Goal: Information Seeking & Learning: Learn about a topic

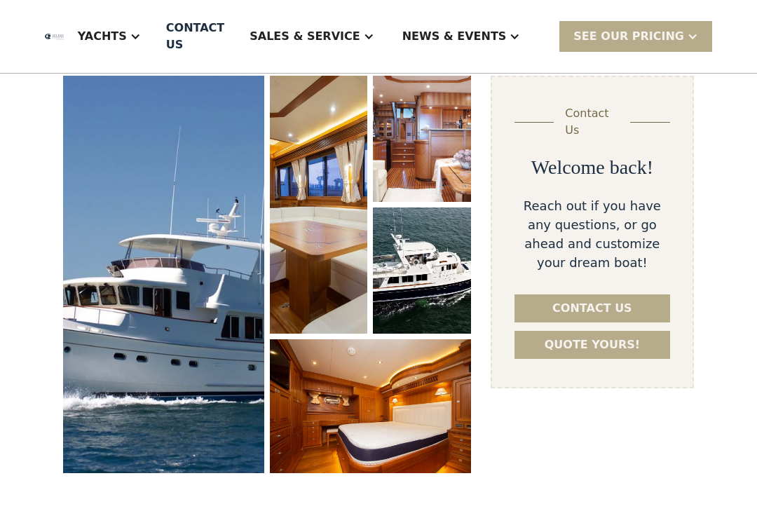
scroll to position [200, 0]
click at [325, 125] on img "open lightbox" at bounding box center [318, 205] width 97 height 258
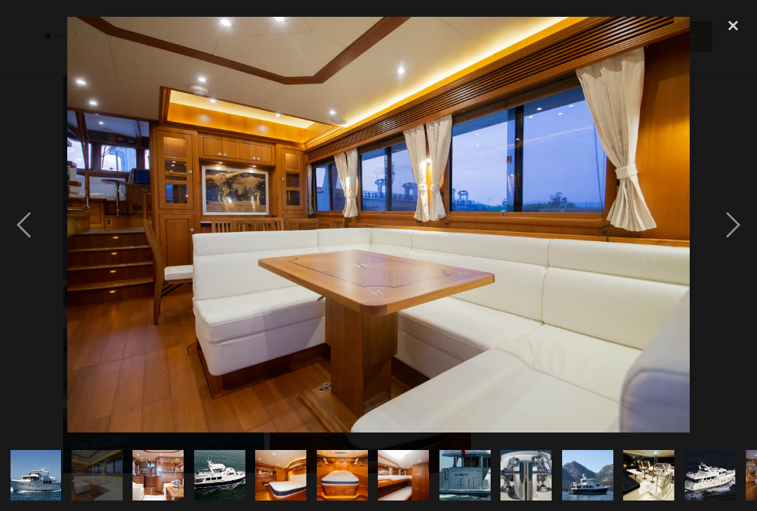
click at [732, 236] on div "next image" at bounding box center [733, 225] width 48 height 429
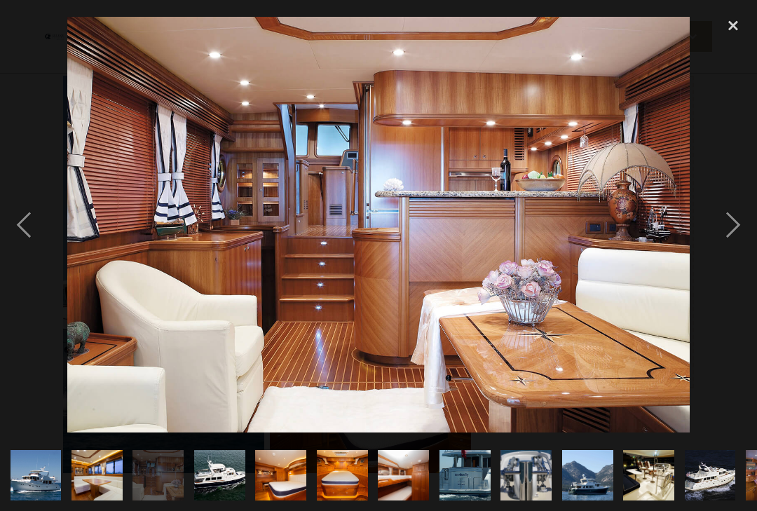
click at [732, 236] on div "next image" at bounding box center [733, 225] width 48 height 429
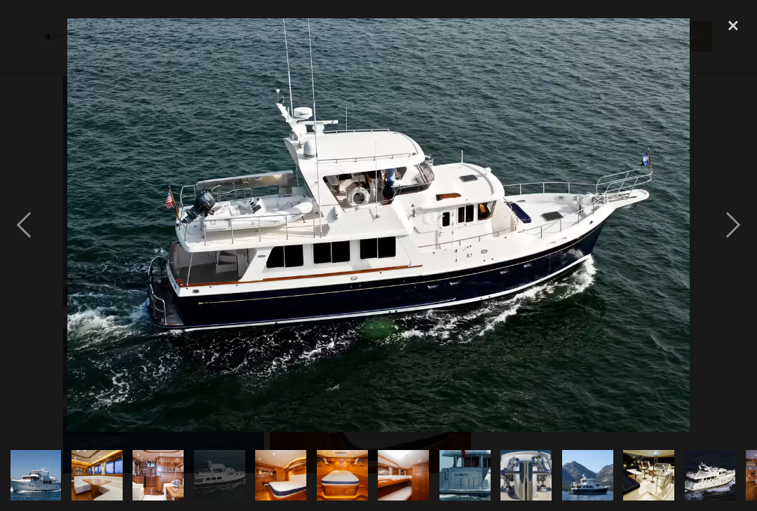
click at [733, 234] on div "next image" at bounding box center [733, 225] width 48 height 429
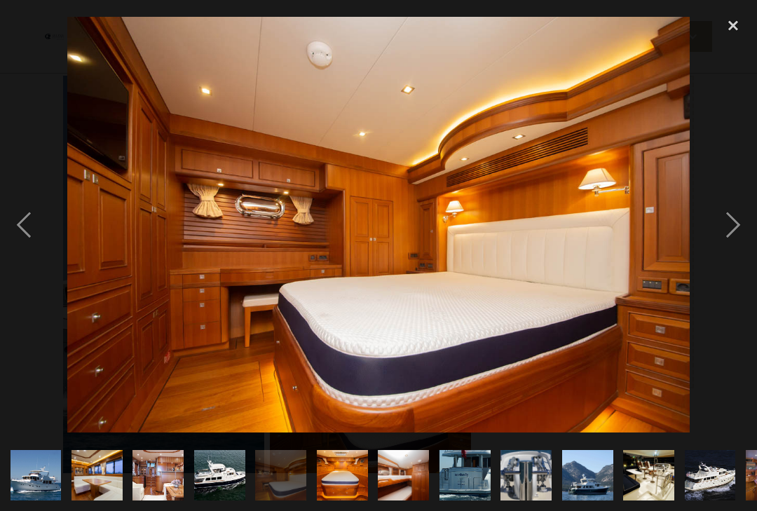
click at [723, 235] on div "next image" at bounding box center [733, 225] width 48 height 429
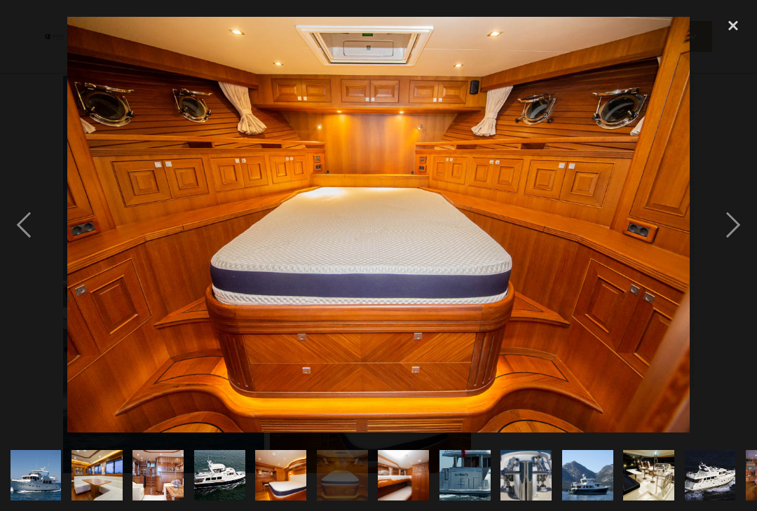
click at [721, 243] on div "next image" at bounding box center [733, 225] width 48 height 429
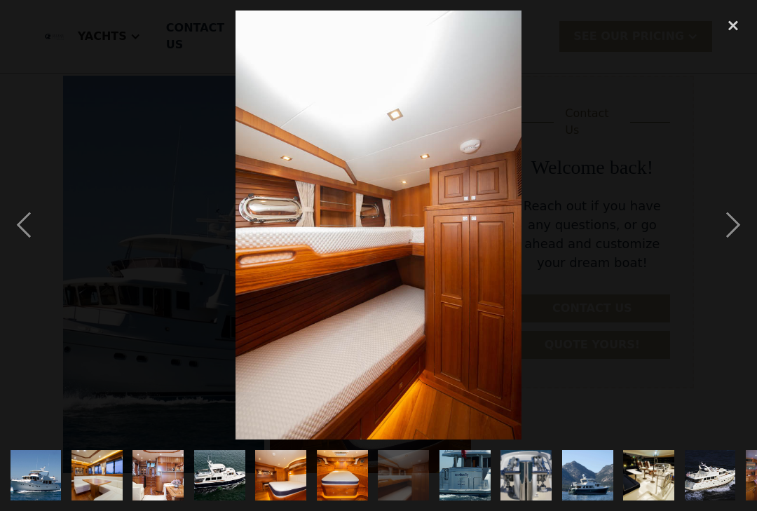
click at [721, 230] on div "next image" at bounding box center [733, 225] width 48 height 429
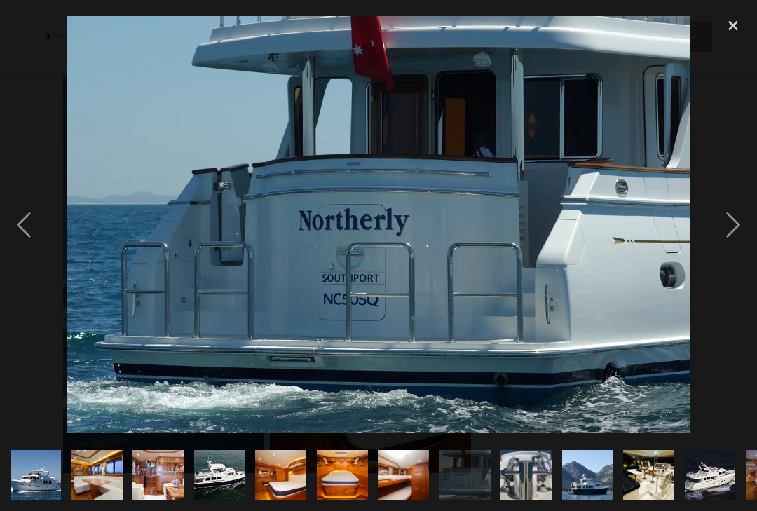
click at [725, 237] on div "next image" at bounding box center [733, 225] width 48 height 429
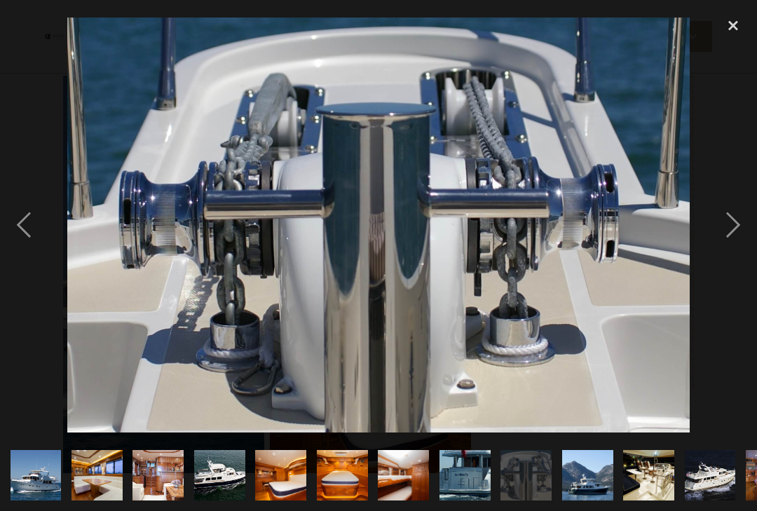
click at [726, 234] on div "next image" at bounding box center [733, 225] width 48 height 429
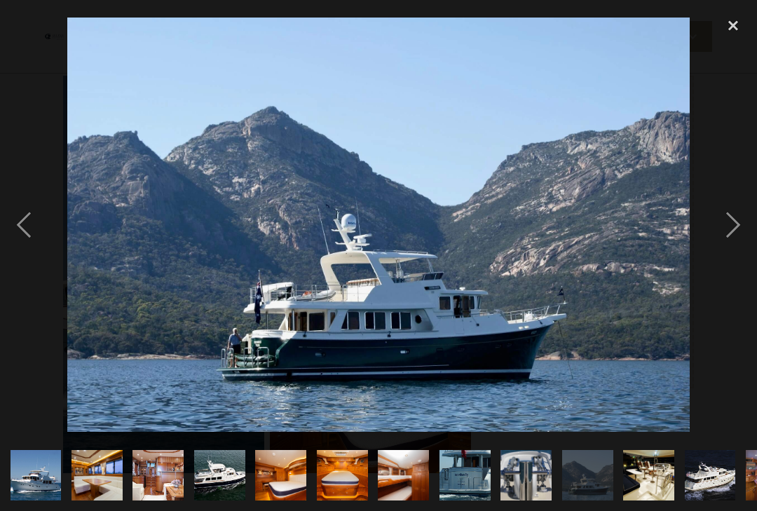
click at [734, 231] on div "next image" at bounding box center [733, 225] width 48 height 429
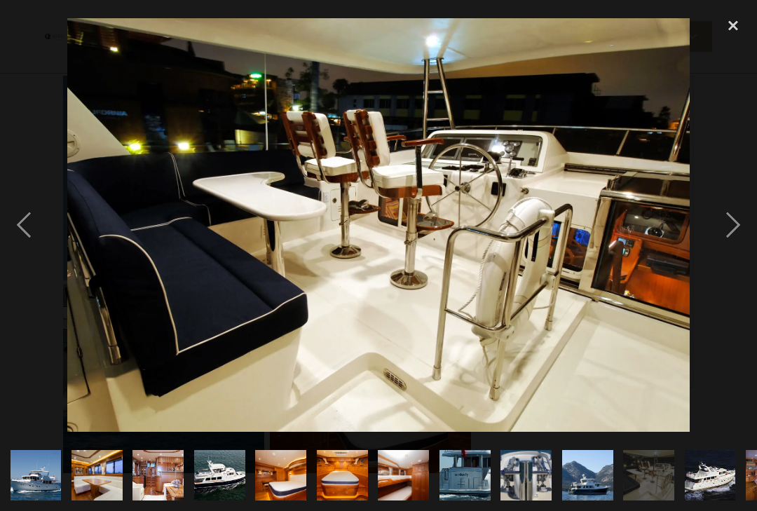
click at [726, 243] on div "next image" at bounding box center [733, 225] width 48 height 429
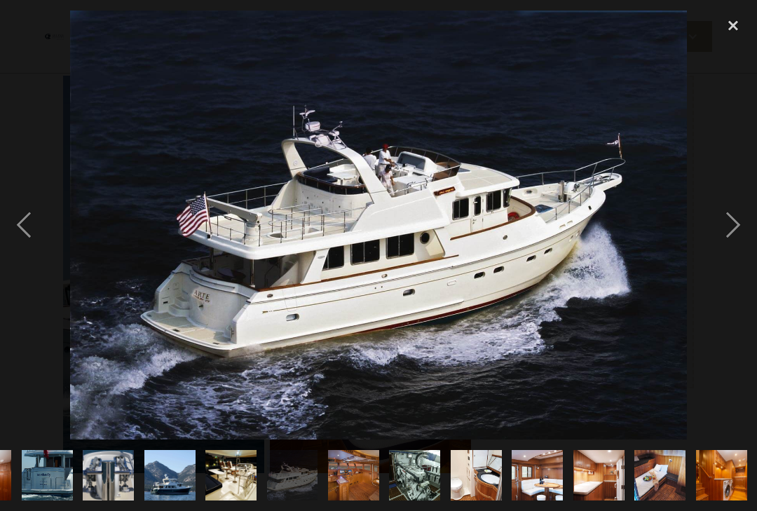
scroll to position [0, 476]
click at [726, 229] on div "next image" at bounding box center [733, 225] width 48 height 429
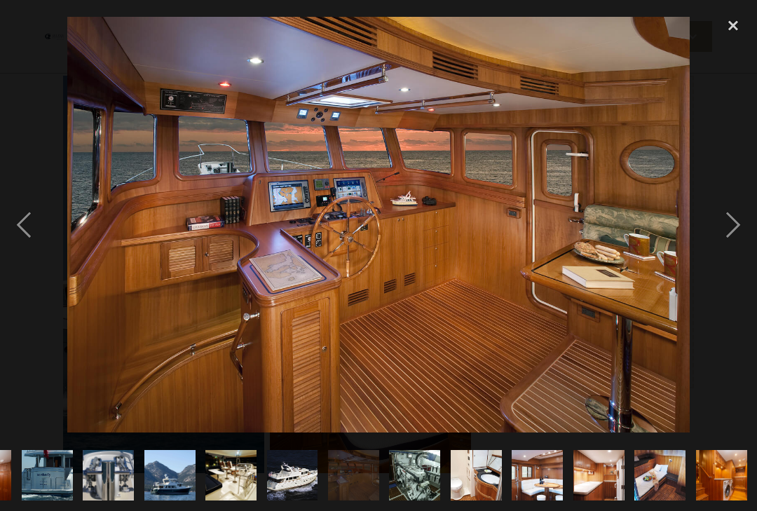
click at [728, 231] on div "next image" at bounding box center [733, 225] width 48 height 429
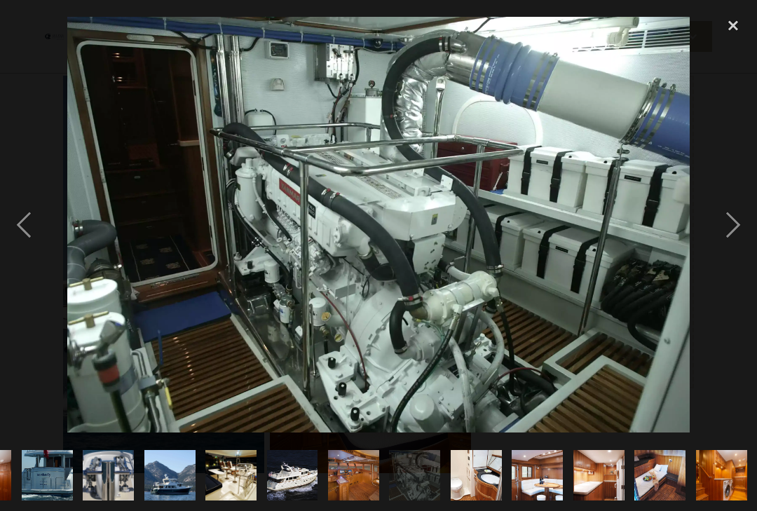
click at [731, 234] on div "next image" at bounding box center [733, 225] width 48 height 429
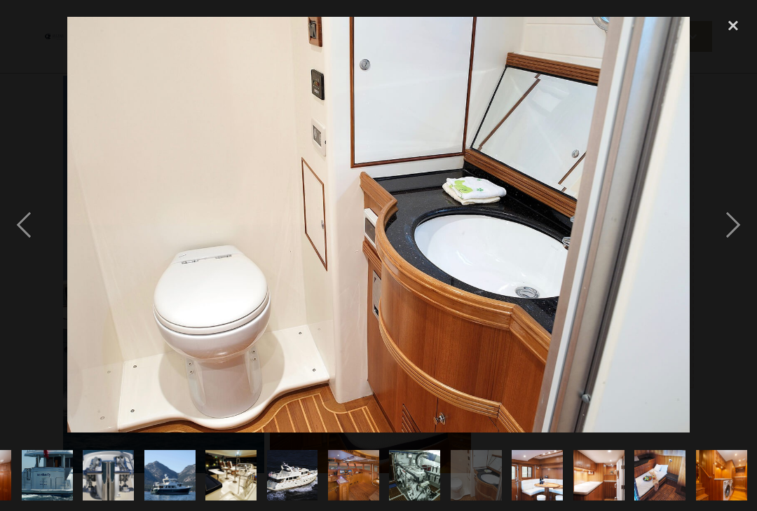
click at [731, 229] on div "next image" at bounding box center [733, 225] width 48 height 429
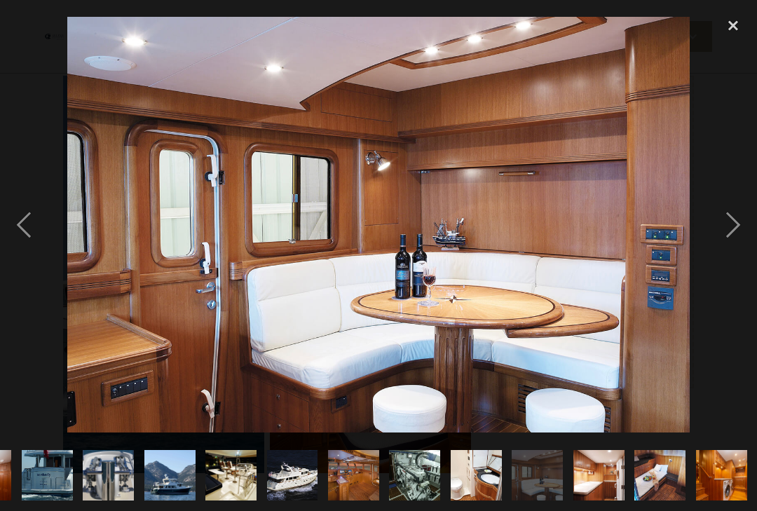
click at [719, 233] on div "next image" at bounding box center [733, 225] width 48 height 429
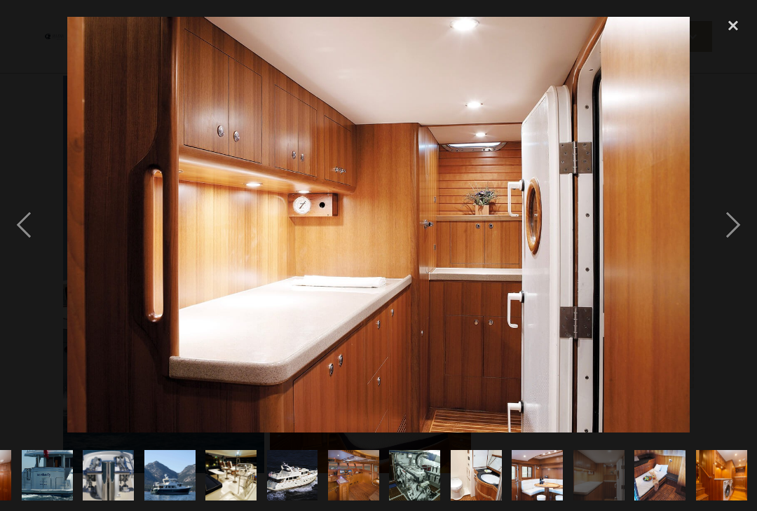
click at [728, 236] on div "next image" at bounding box center [733, 225] width 48 height 429
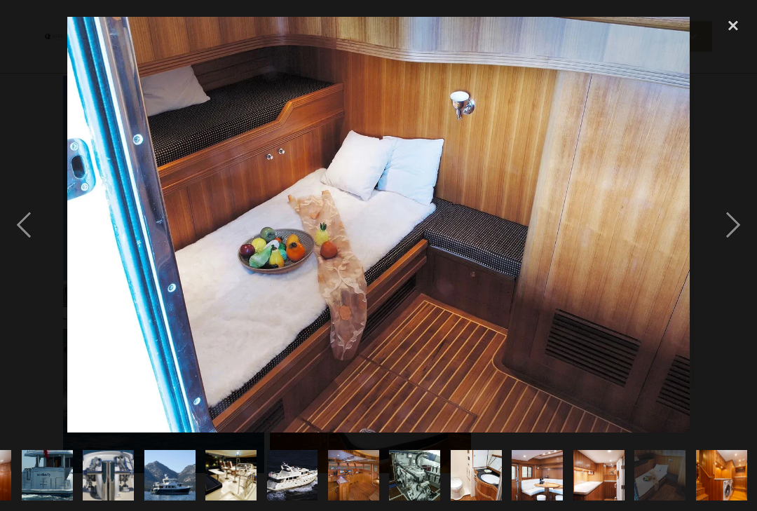
click at [731, 231] on div "next image" at bounding box center [733, 225] width 48 height 429
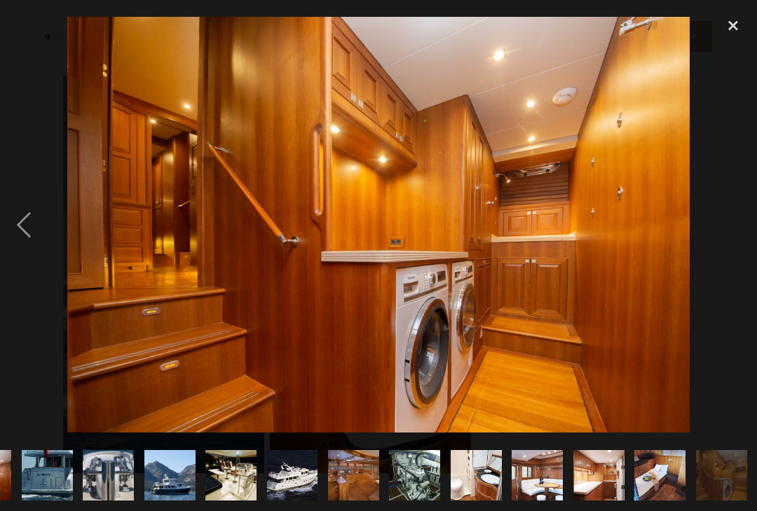
click at [733, 21] on div "close lightbox" at bounding box center [733, 26] width 48 height 31
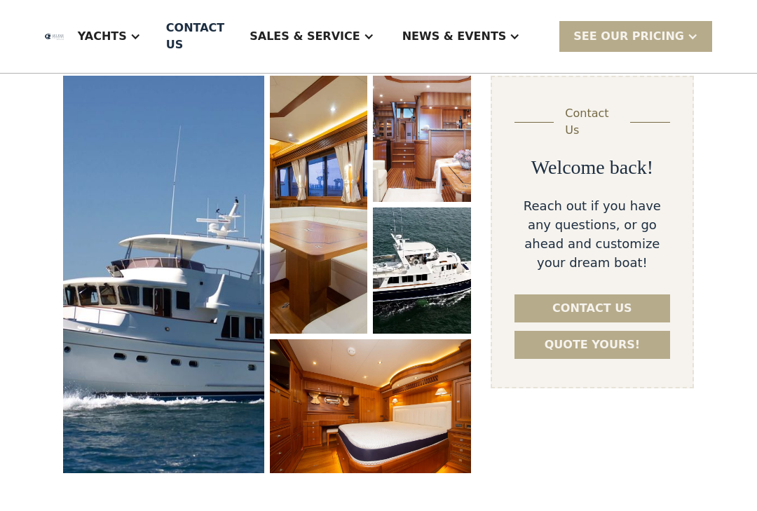
scroll to position [0, 0]
click at [127, 39] on div "Yachts" at bounding box center [102, 36] width 49 height 17
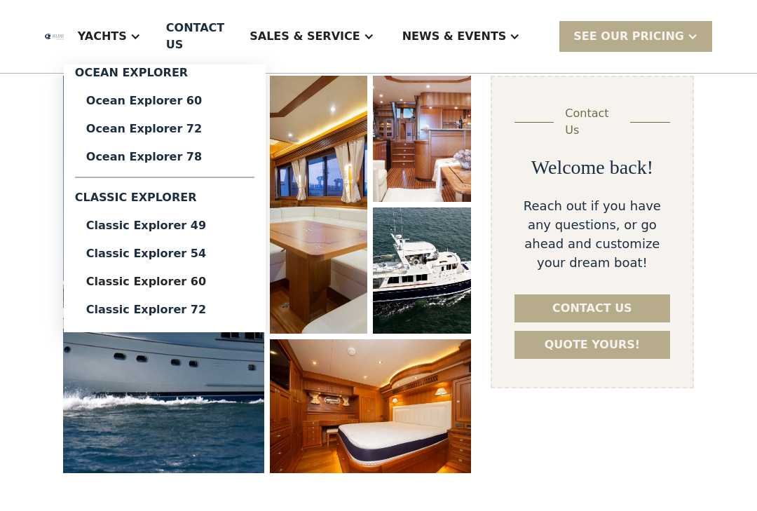
click at [212, 104] on div "Ocean Explorer 60" at bounding box center [164, 100] width 157 height 11
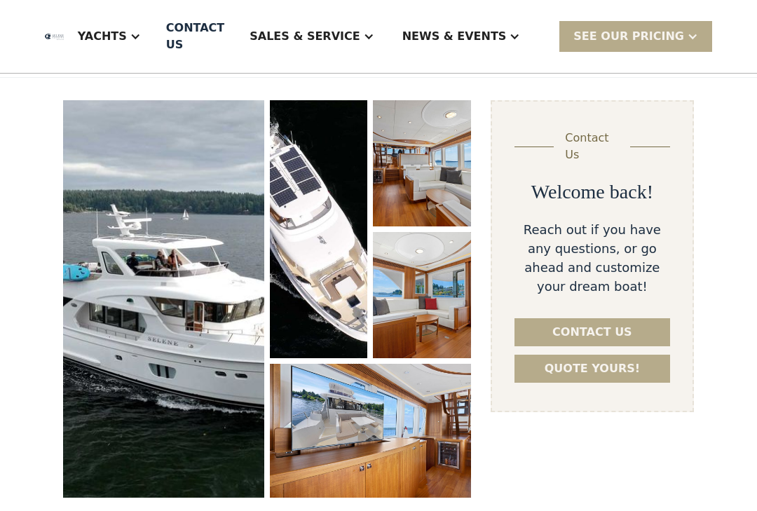
scroll to position [203, 0]
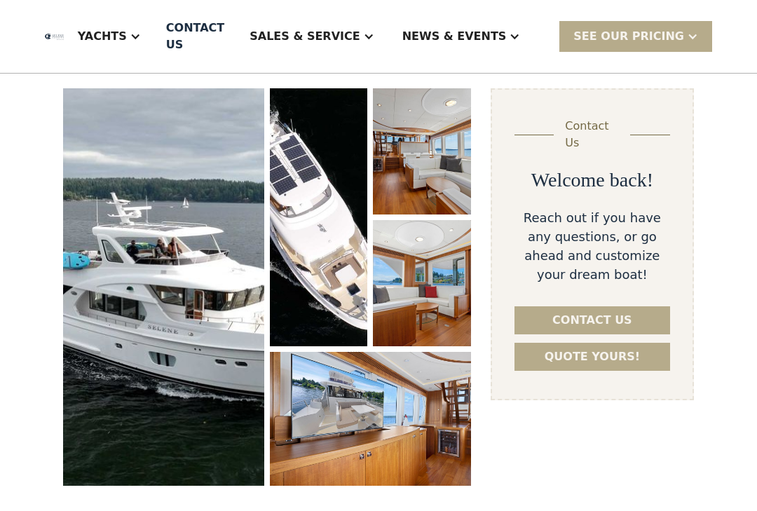
click at [168, 229] on img "open lightbox" at bounding box center [163, 287] width 201 height 398
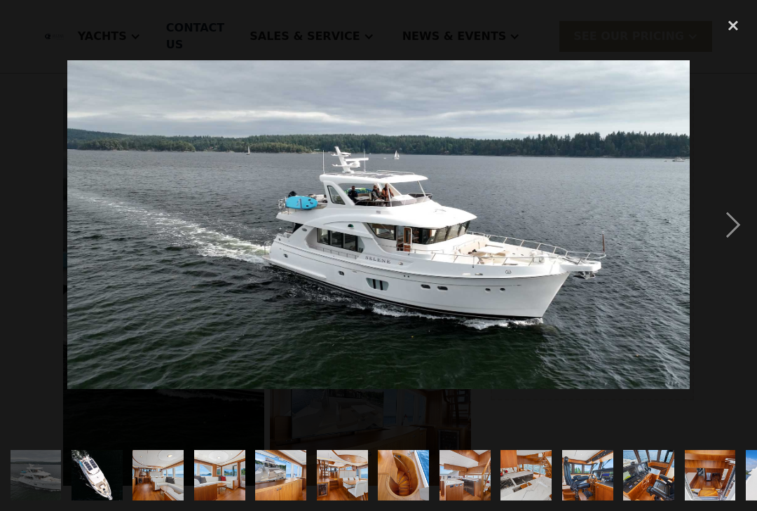
scroll to position [0, 0]
click at [728, 236] on div "next image" at bounding box center [733, 225] width 48 height 429
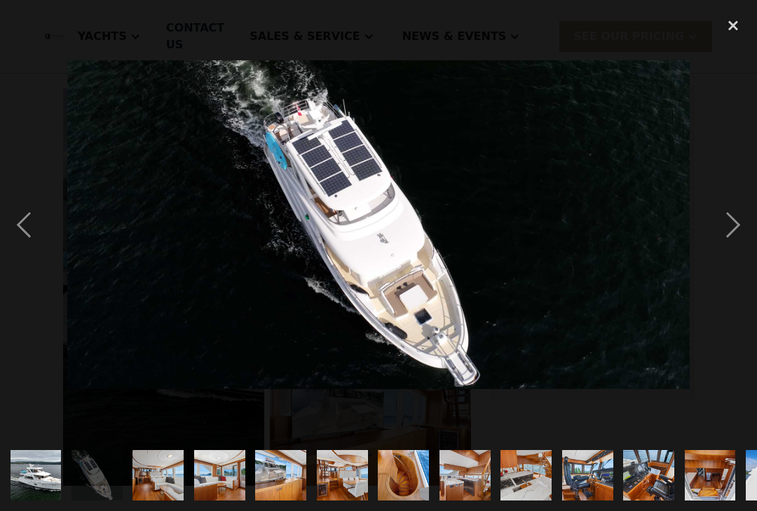
click at [739, 224] on div "next image" at bounding box center [733, 225] width 48 height 429
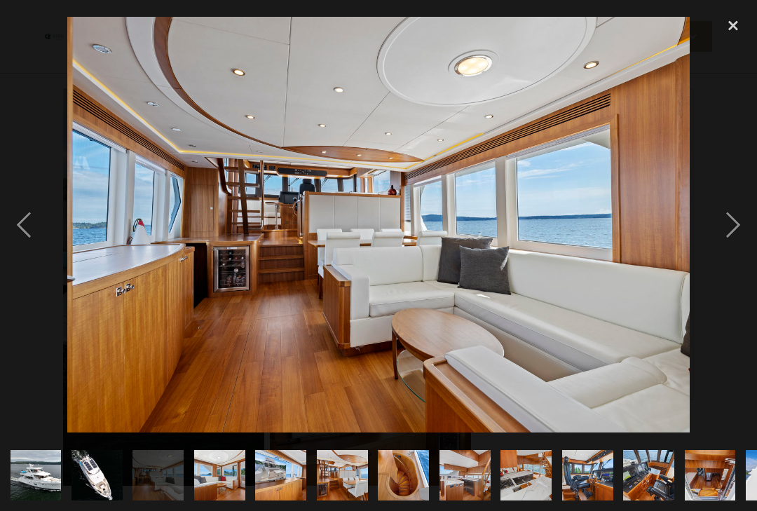
click at [731, 231] on div "next image" at bounding box center [733, 225] width 48 height 429
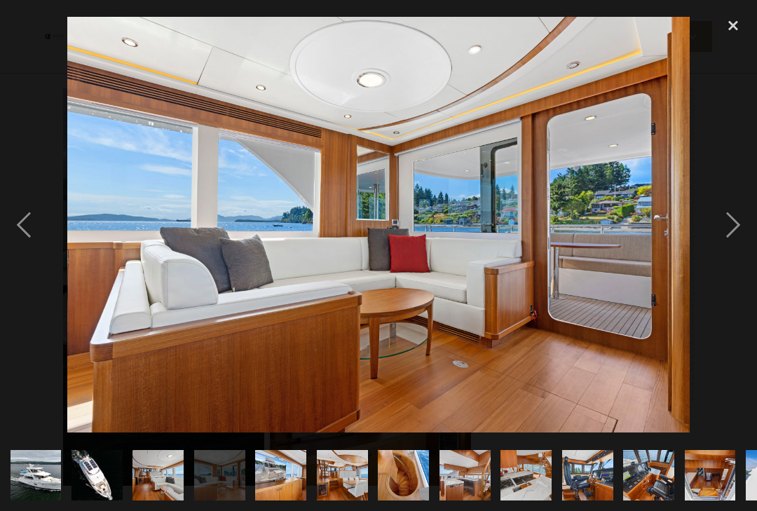
click at [733, 234] on div "next image" at bounding box center [733, 225] width 48 height 429
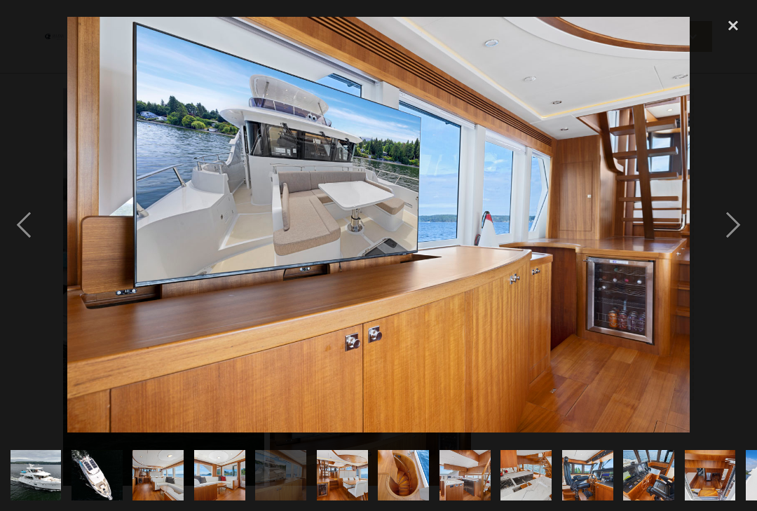
click at [736, 235] on div "next image" at bounding box center [733, 225] width 48 height 429
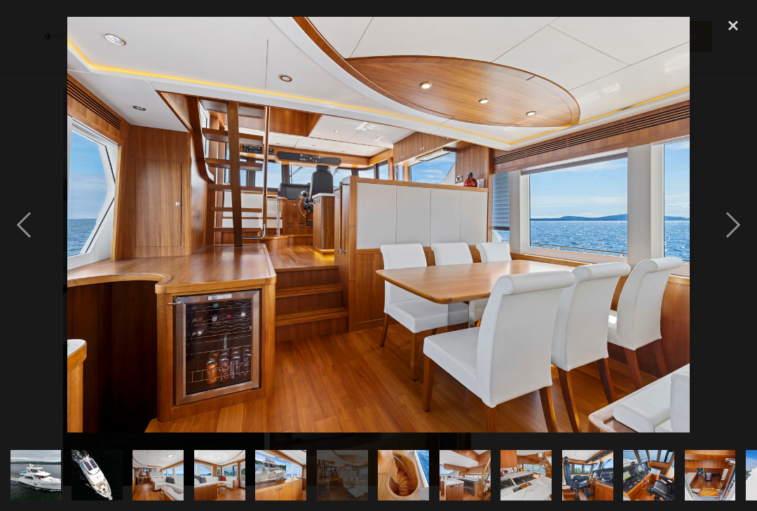
click at [733, 238] on div "next image" at bounding box center [733, 225] width 48 height 429
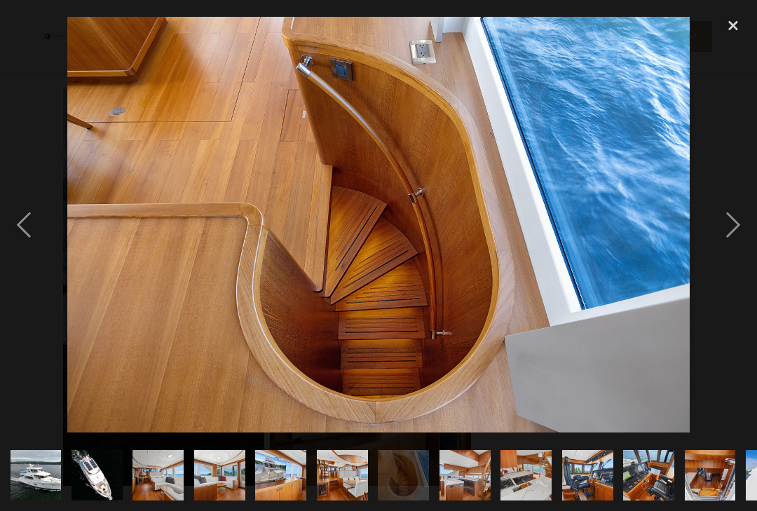
click at [725, 242] on div "next image" at bounding box center [733, 225] width 48 height 429
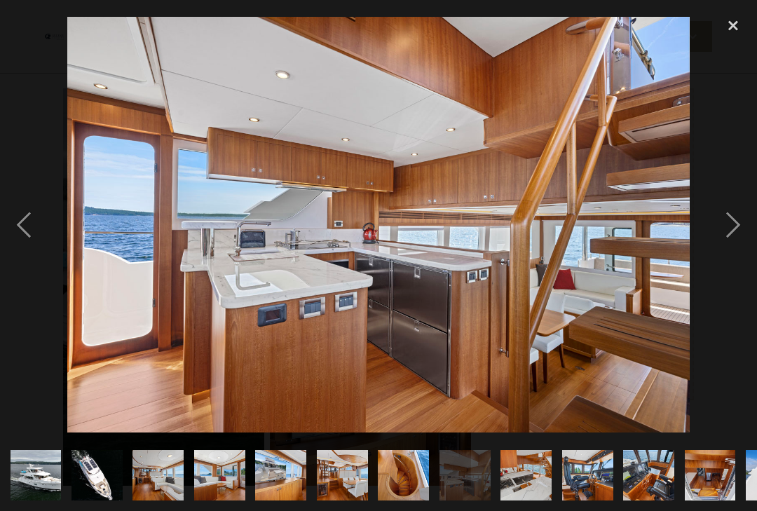
click at [735, 233] on div "next image" at bounding box center [733, 225] width 48 height 429
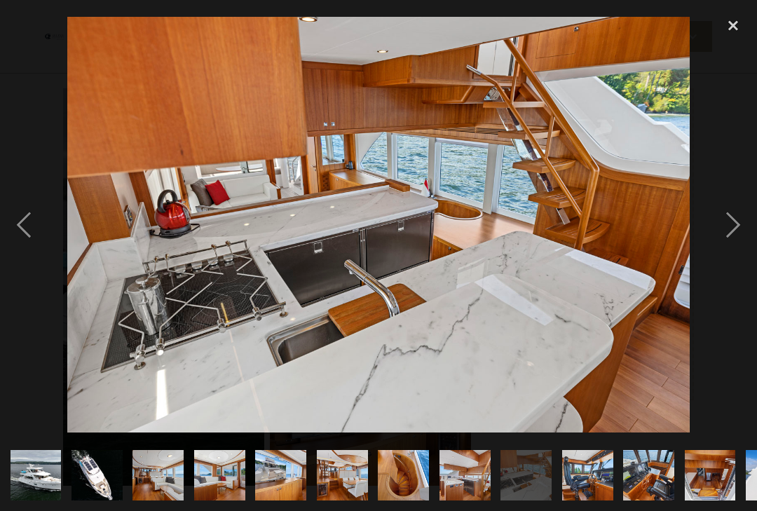
click at [723, 241] on div "next image" at bounding box center [733, 225] width 48 height 429
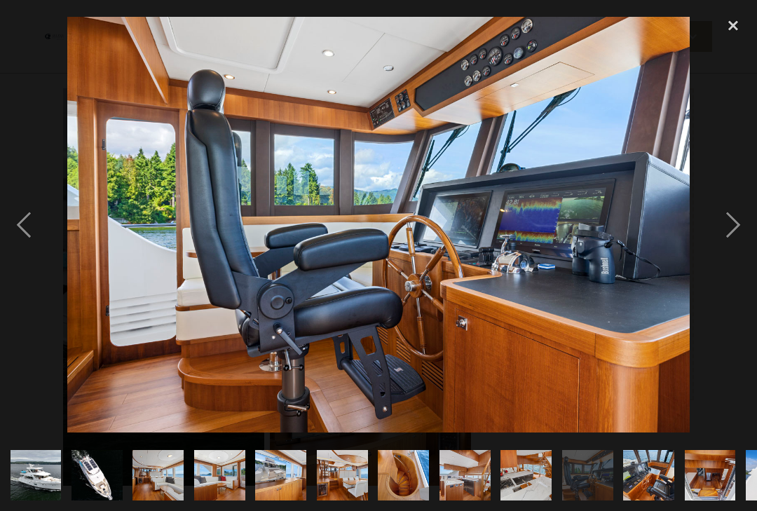
click at [3, 234] on div "previous image" at bounding box center [24, 225] width 48 height 429
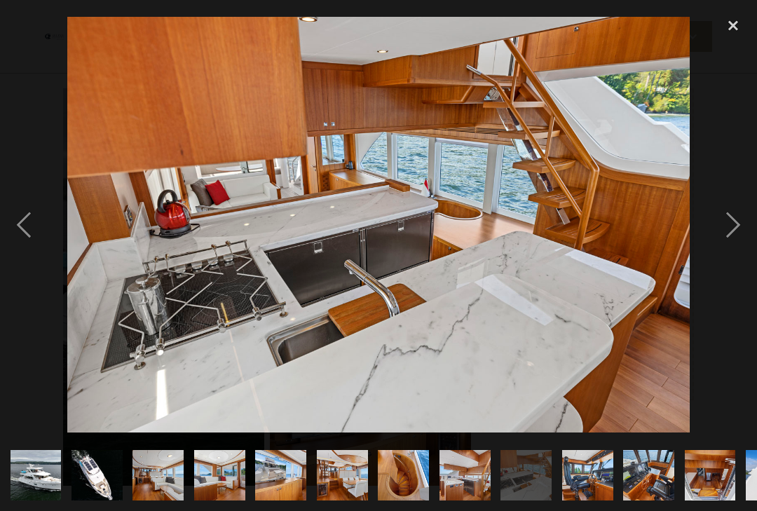
click at [723, 226] on div "next image" at bounding box center [733, 225] width 48 height 429
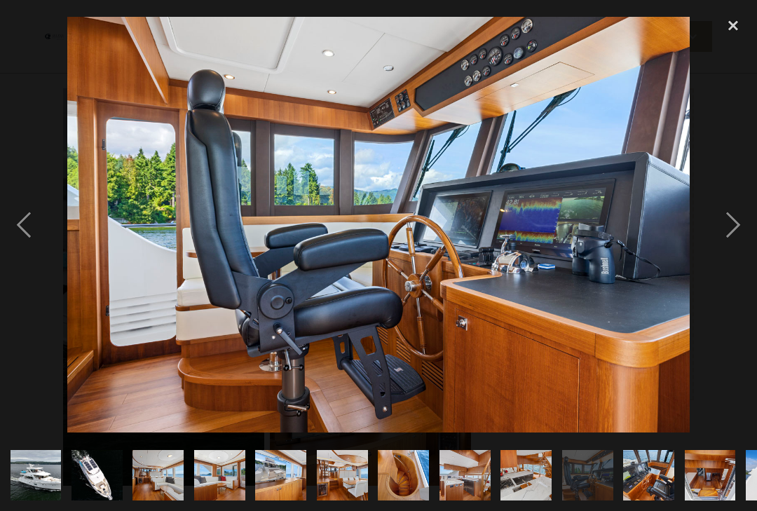
click at [728, 233] on div "next image" at bounding box center [733, 225] width 48 height 429
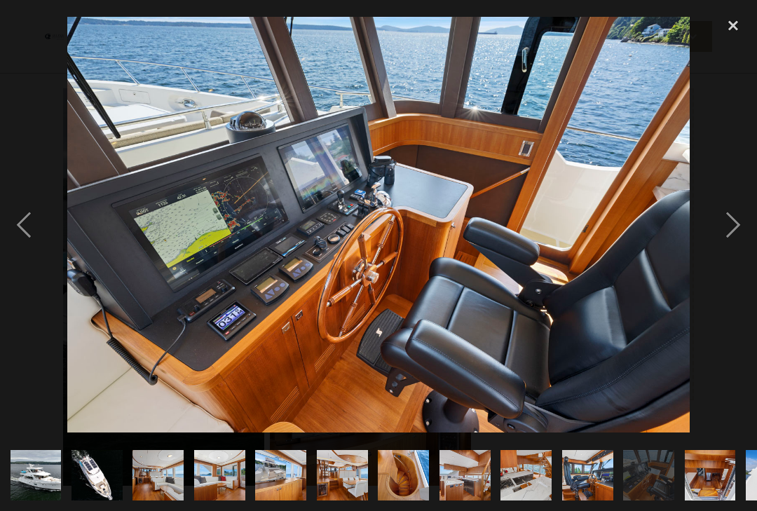
click at [732, 243] on div "next image" at bounding box center [733, 225] width 48 height 429
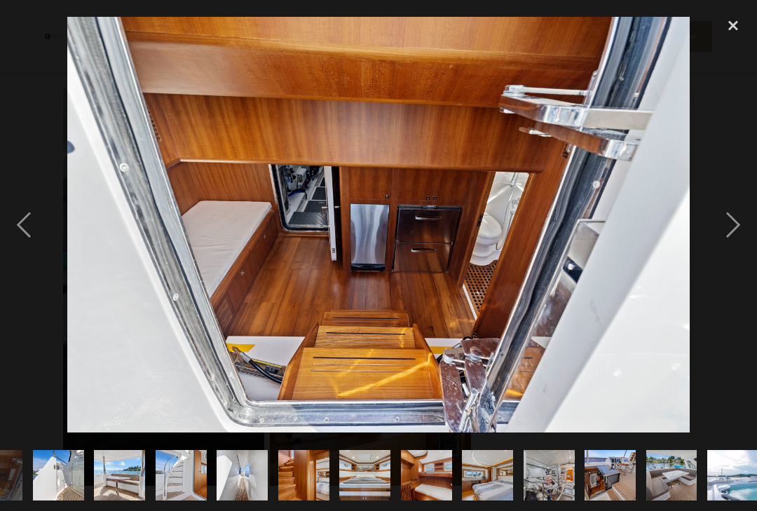
scroll to position [0, 713]
click at [735, 238] on div "next image" at bounding box center [733, 225] width 48 height 429
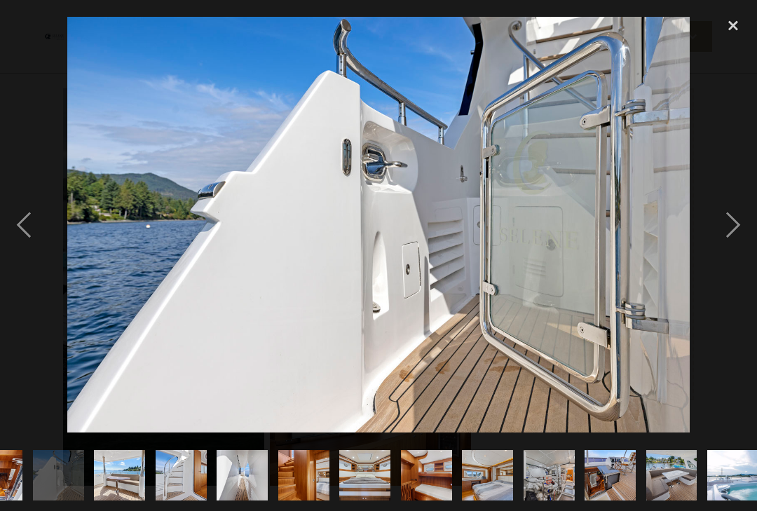
click at [728, 234] on div "next image" at bounding box center [733, 225] width 48 height 429
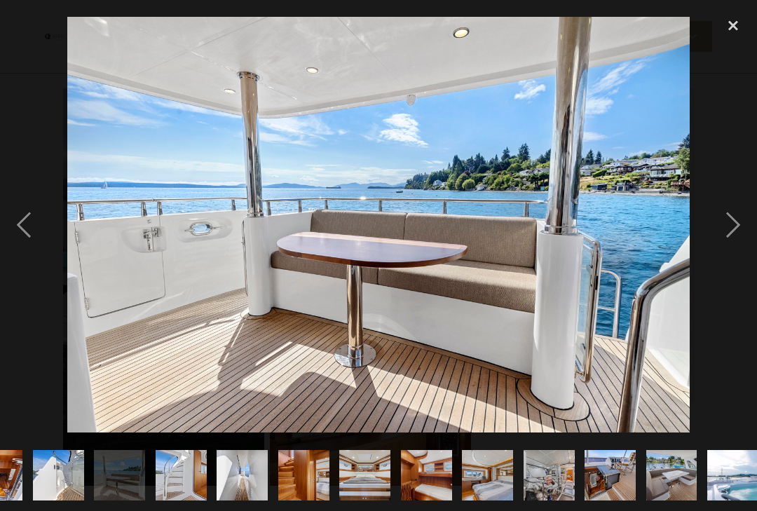
click at [729, 236] on div "next image" at bounding box center [733, 225] width 48 height 429
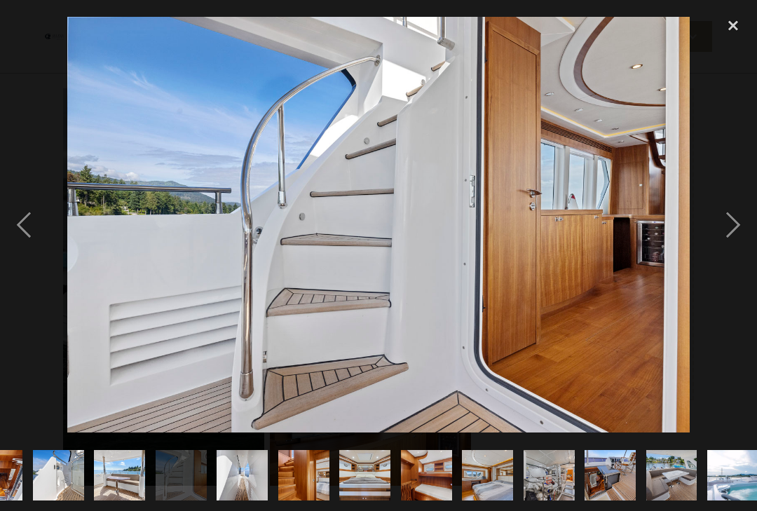
click at [733, 229] on div "next image" at bounding box center [733, 225] width 48 height 429
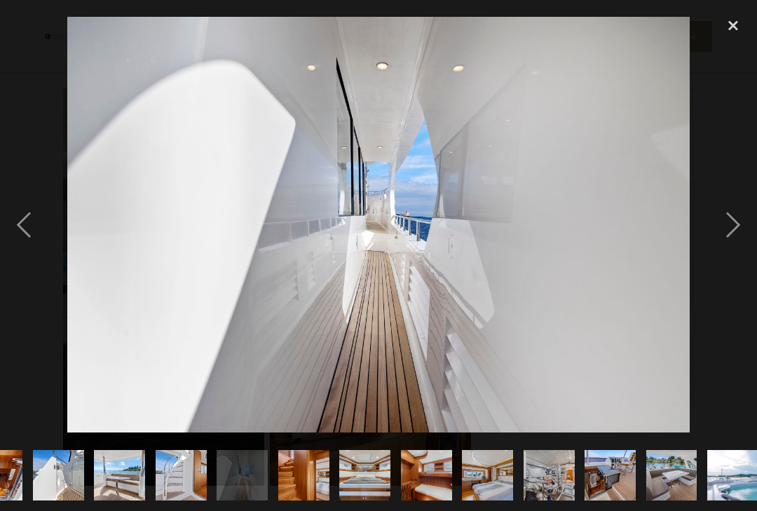
click at [734, 237] on div "next image" at bounding box center [733, 225] width 48 height 429
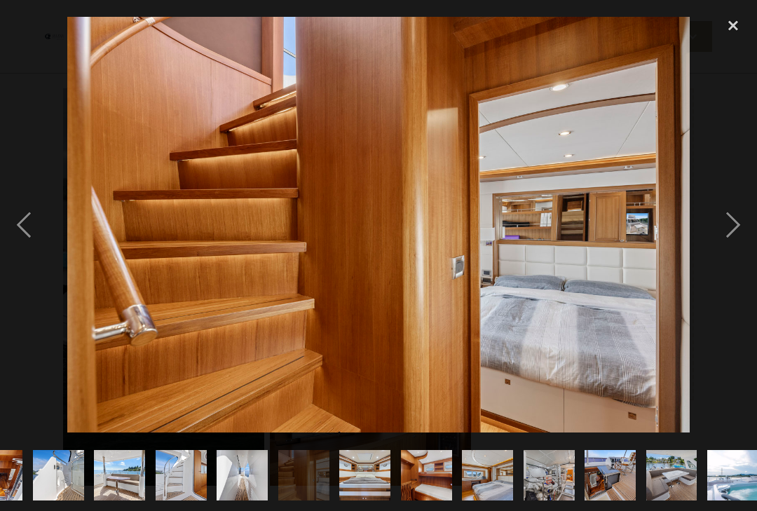
click at [733, 243] on div "next image" at bounding box center [733, 225] width 48 height 429
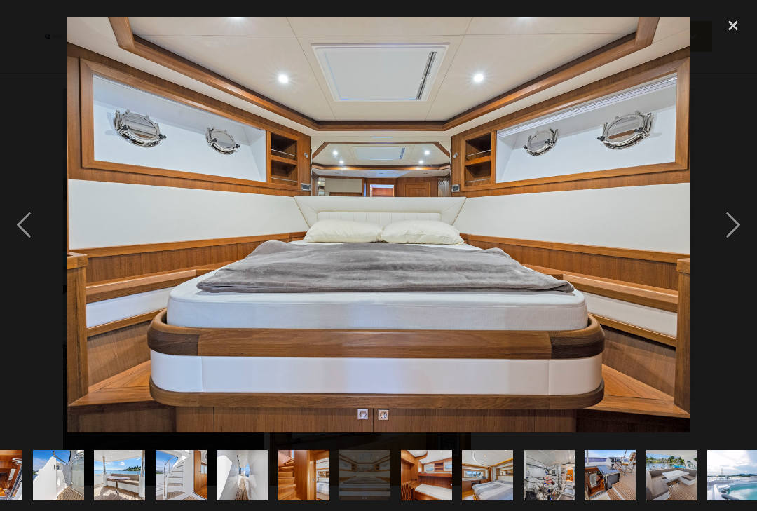
click at [731, 233] on div "next image" at bounding box center [733, 225] width 48 height 429
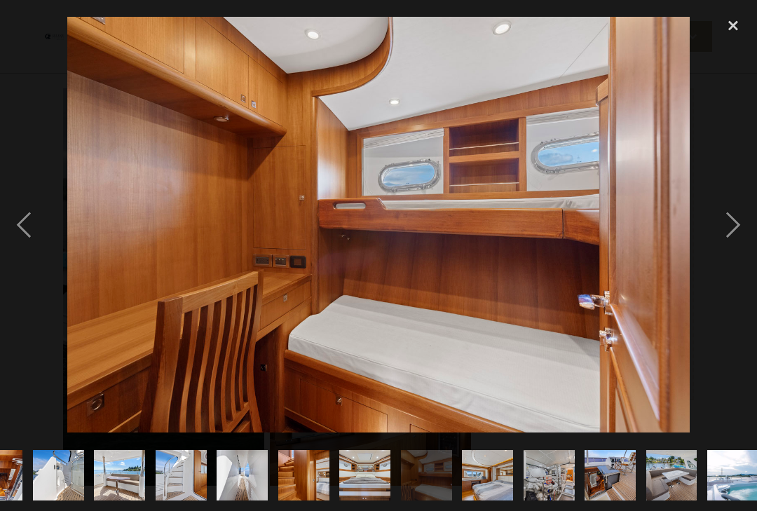
click at [723, 240] on div "next image" at bounding box center [733, 225] width 48 height 429
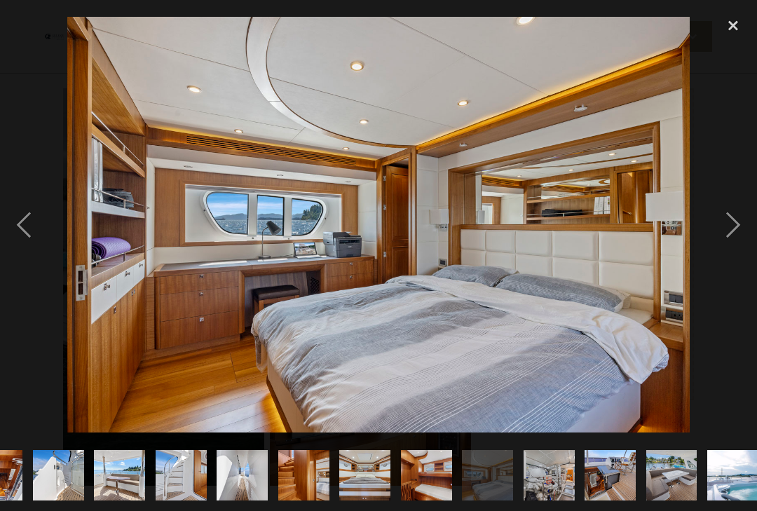
click at [728, 231] on div "next image" at bounding box center [733, 225] width 48 height 429
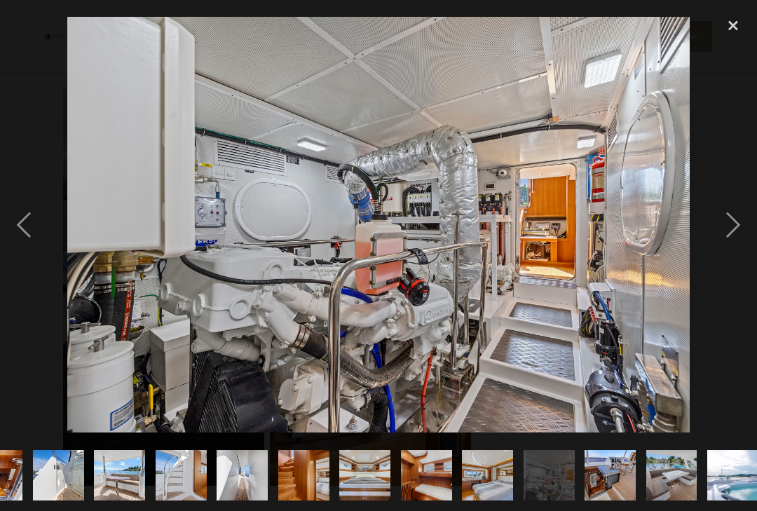
click at [732, 240] on div "next image" at bounding box center [733, 225] width 48 height 429
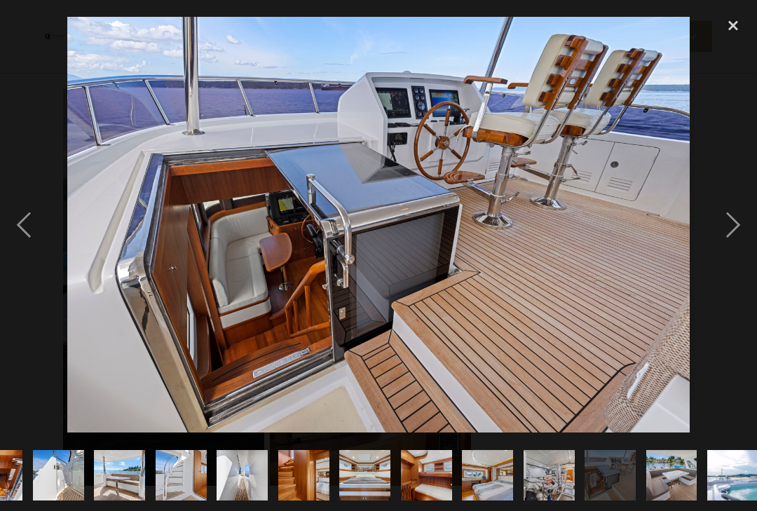
click at [723, 236] on div "next image" at bounding box center [733, 225] width 48 height 429
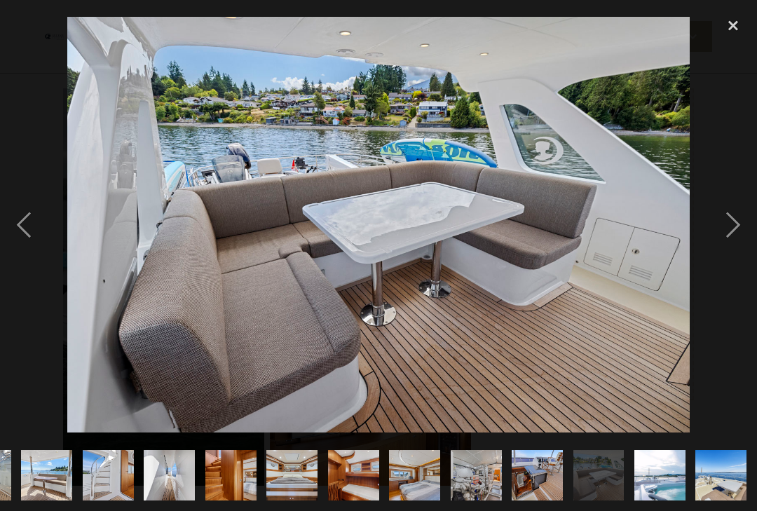
scroll to position [0, 862]
click at [736, 226] on div "next image" at bounding box center [733, 225] width 48 height 429
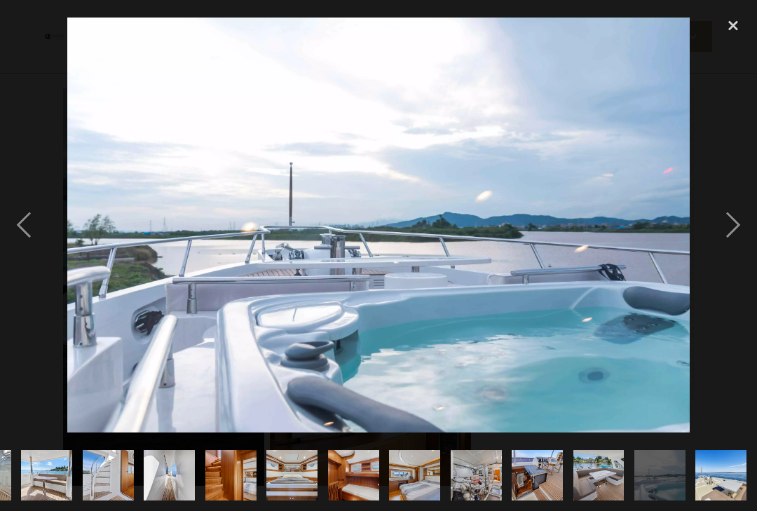
click at [726, 234] on div "next image" at bounding box center [733, 225] width 48 height 429
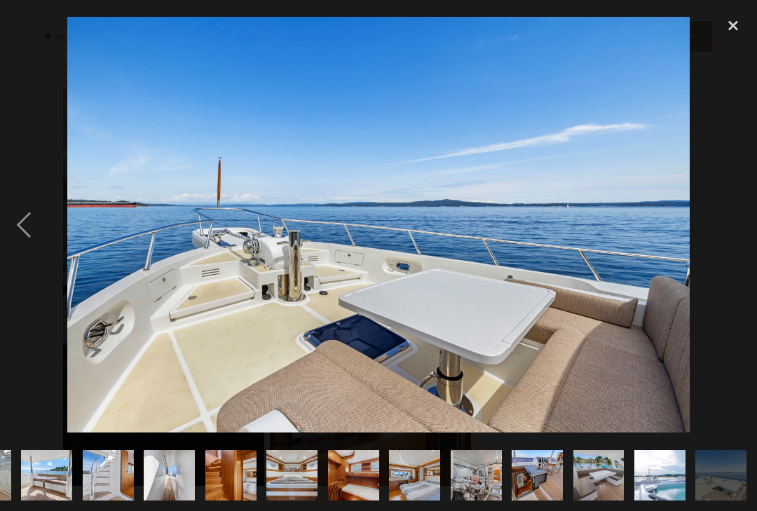
click at [736, 21] on div "close lightbox" at bounding box center [733, 26] width 48 height 31
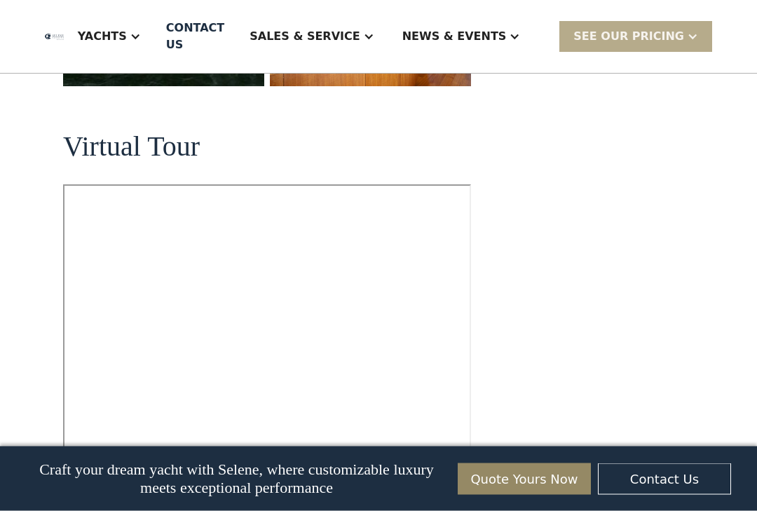
scroll to position [604, 0]
